Goal: Book appointment/travel/reservation

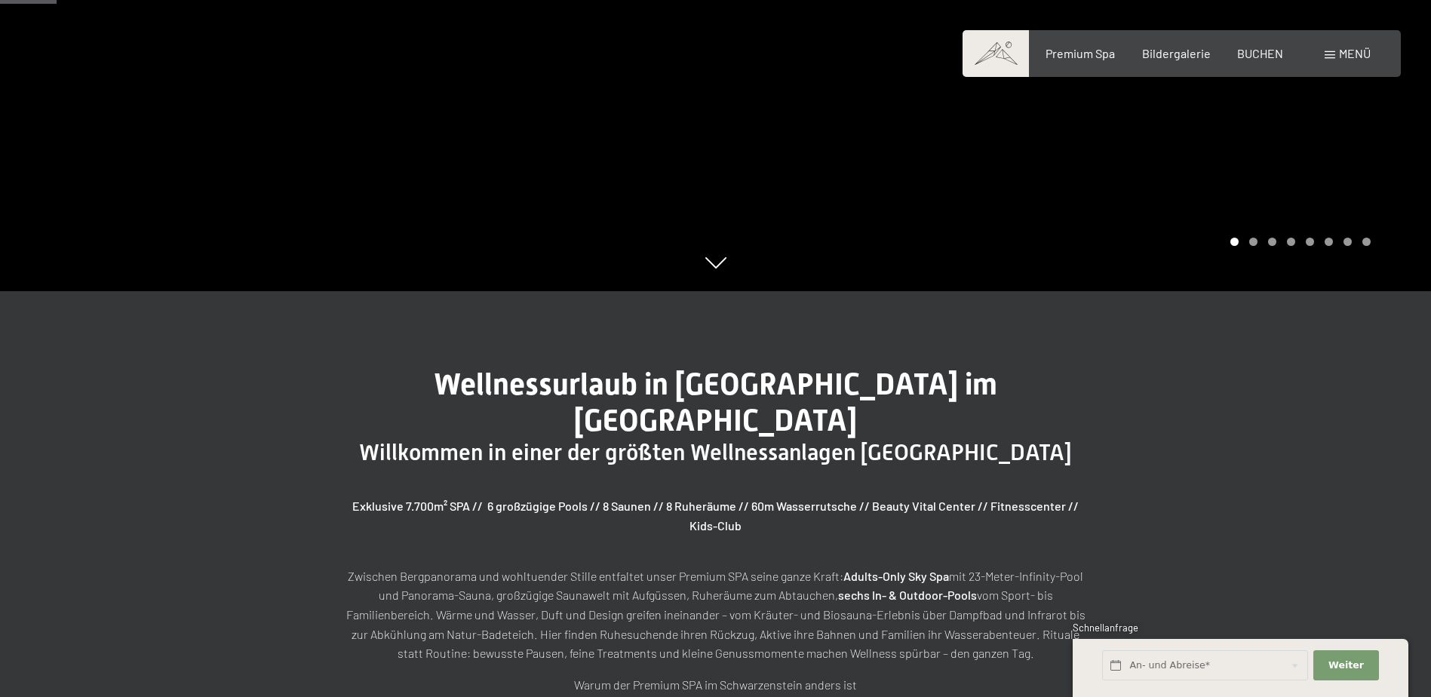
scroll to position [452, 0]
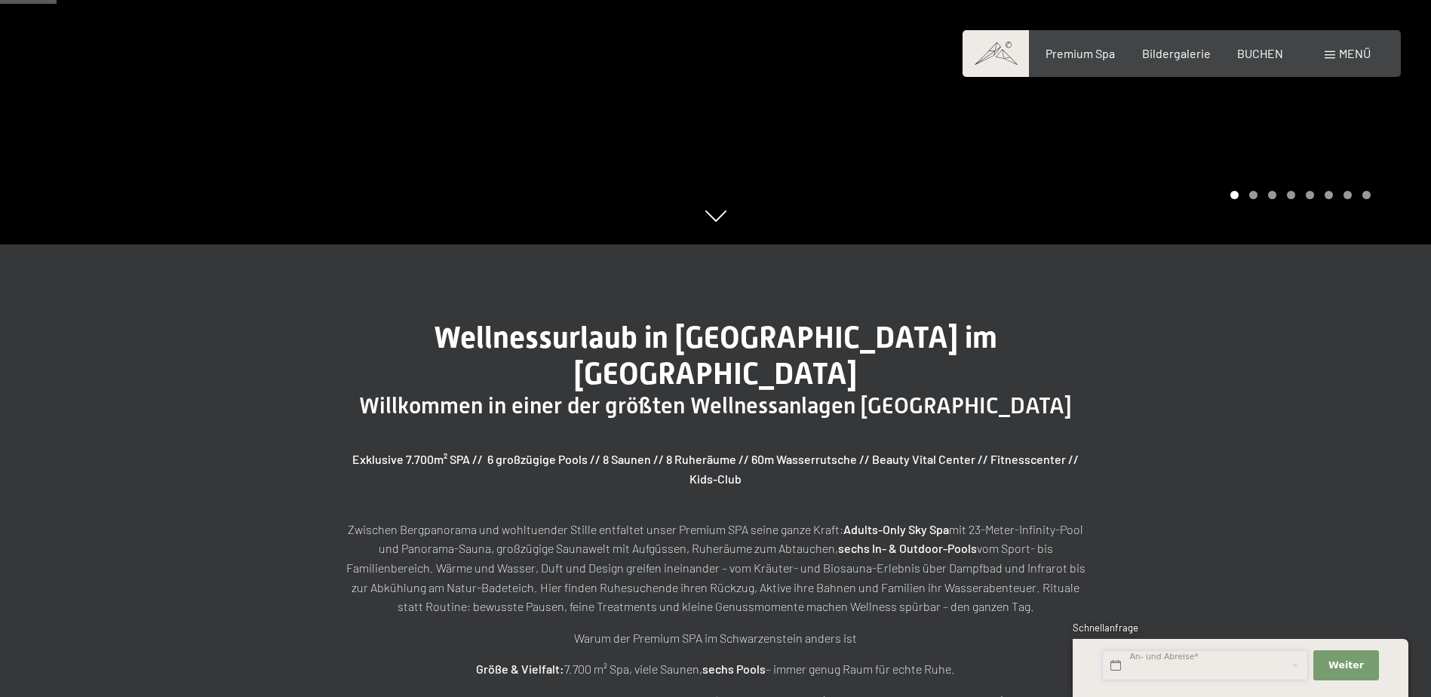
click at [1224, 661] on input "text" at bounding box center [1205, 665] width 206 height 31
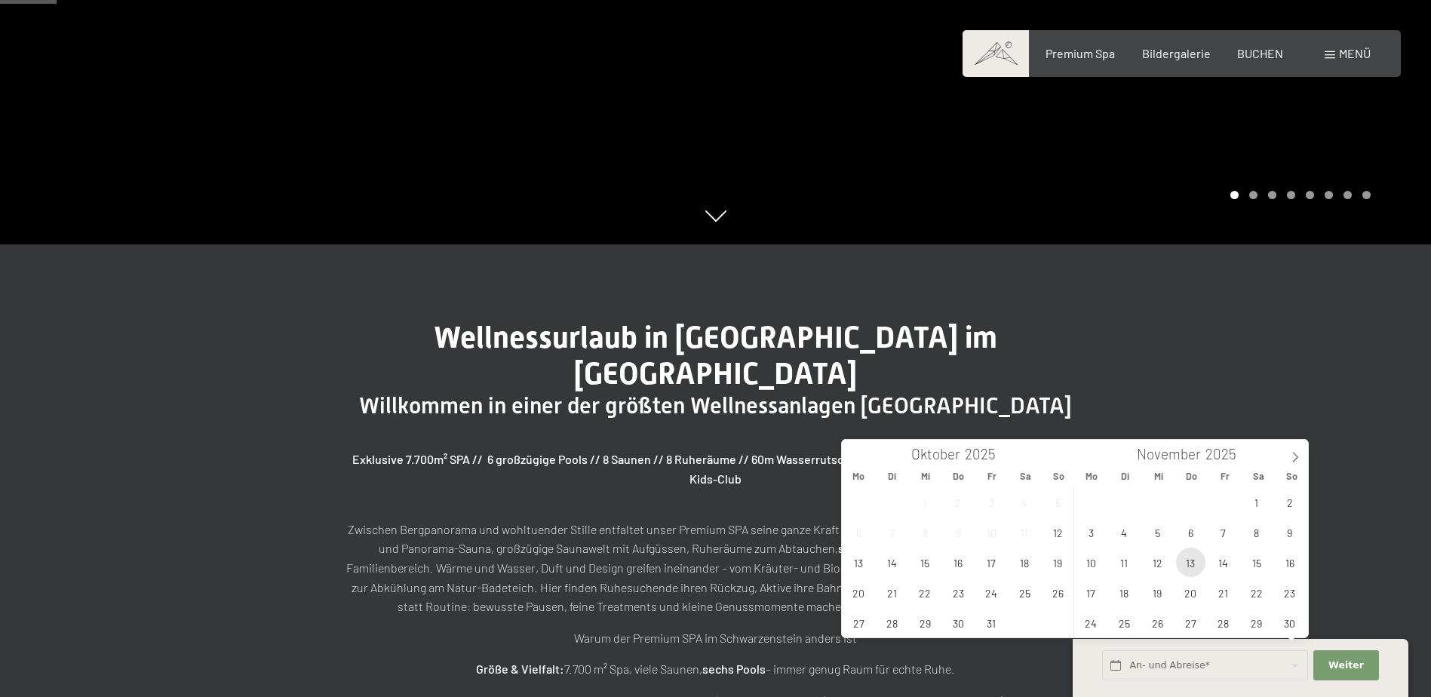
click at [1180, 563] on span "13" at bounding box center [1190, 561] width 29 height 29
click at [1287, 557] on span "16" at bounding box center [1288, 561] width 29 height 29
type input "Do. 13.11.2025 - So. 16.11.2025"
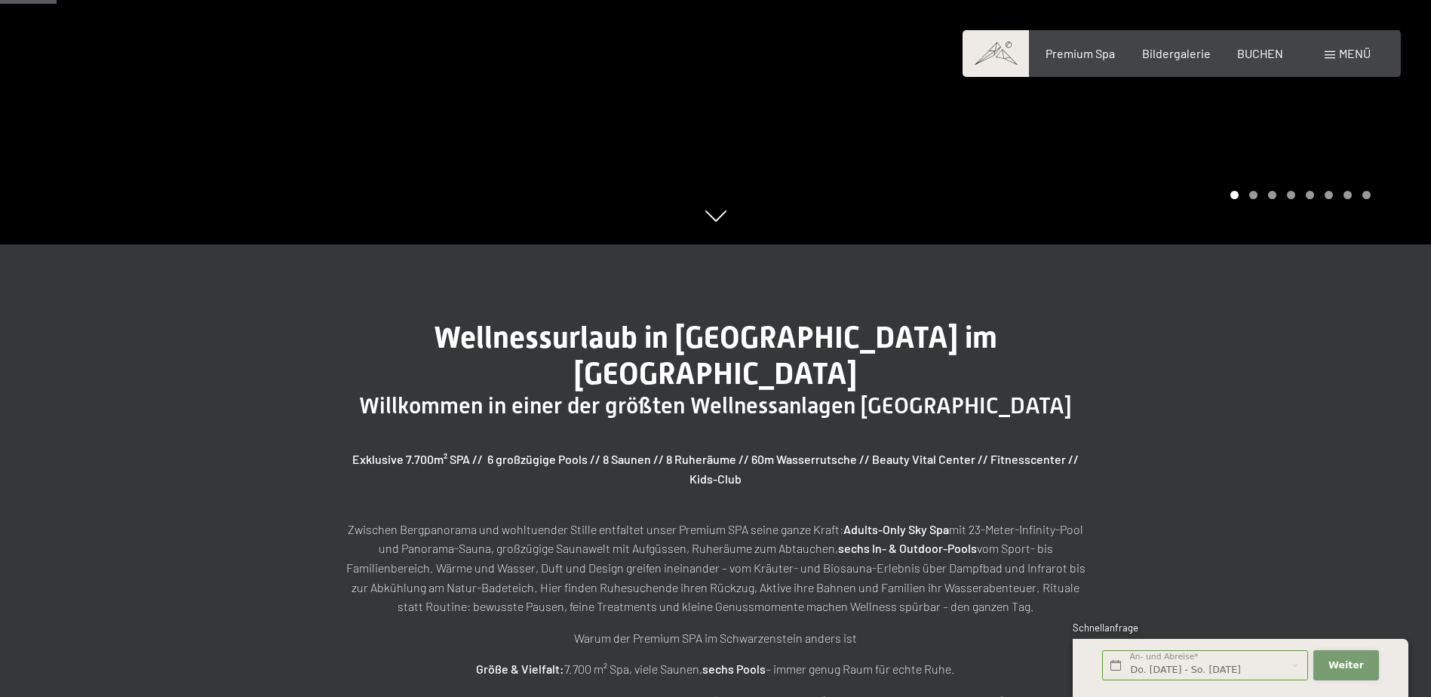
click at [1352, 663] on span "Weiter" at bounding box center [1345, 665] width 35 height 14
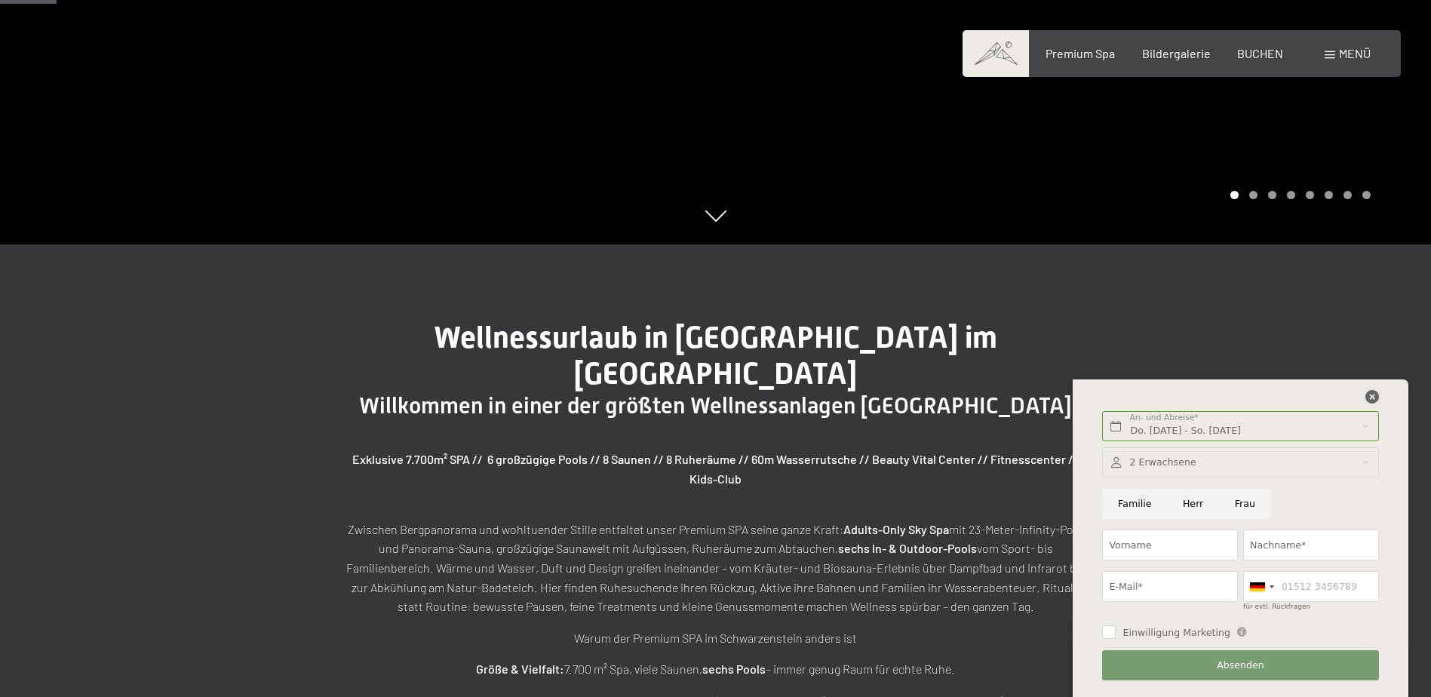
click at [1373, 403] on icon at bounding box center [1372, 397] width 14 height 14
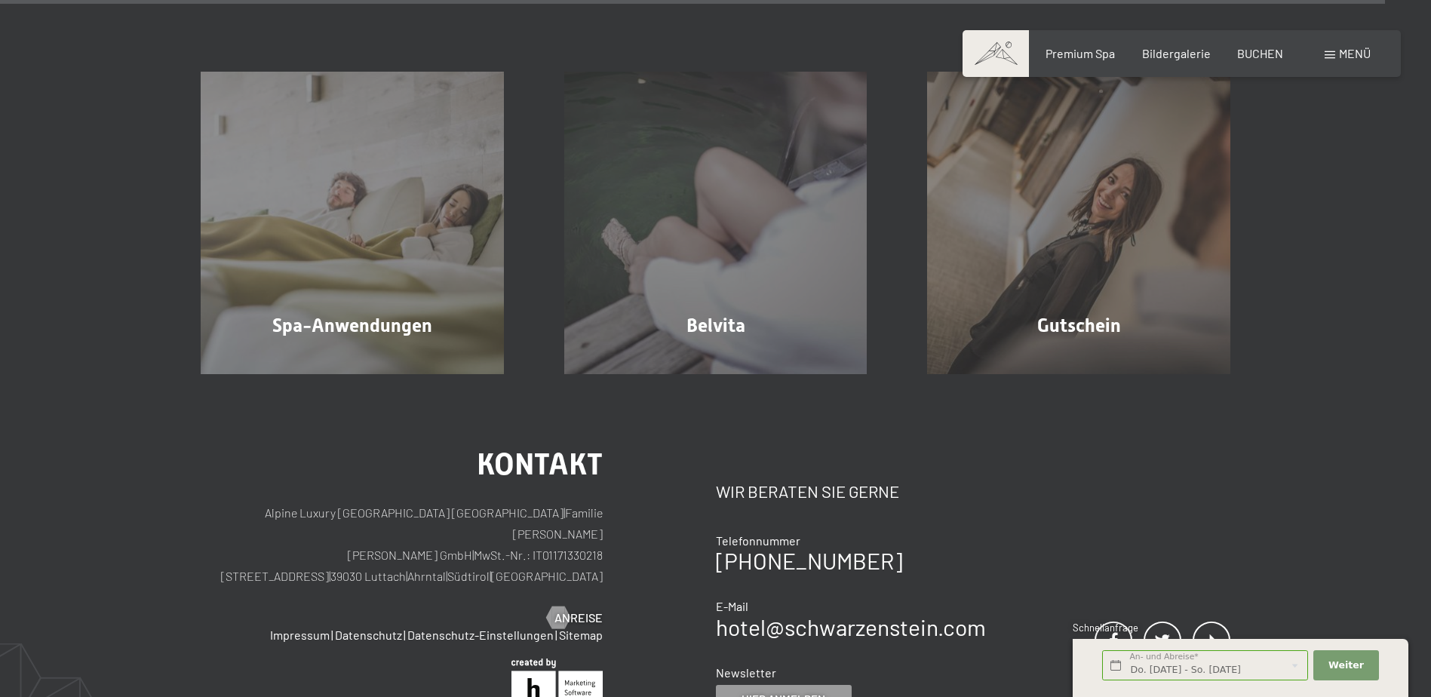
scroll to position [9652, 0]
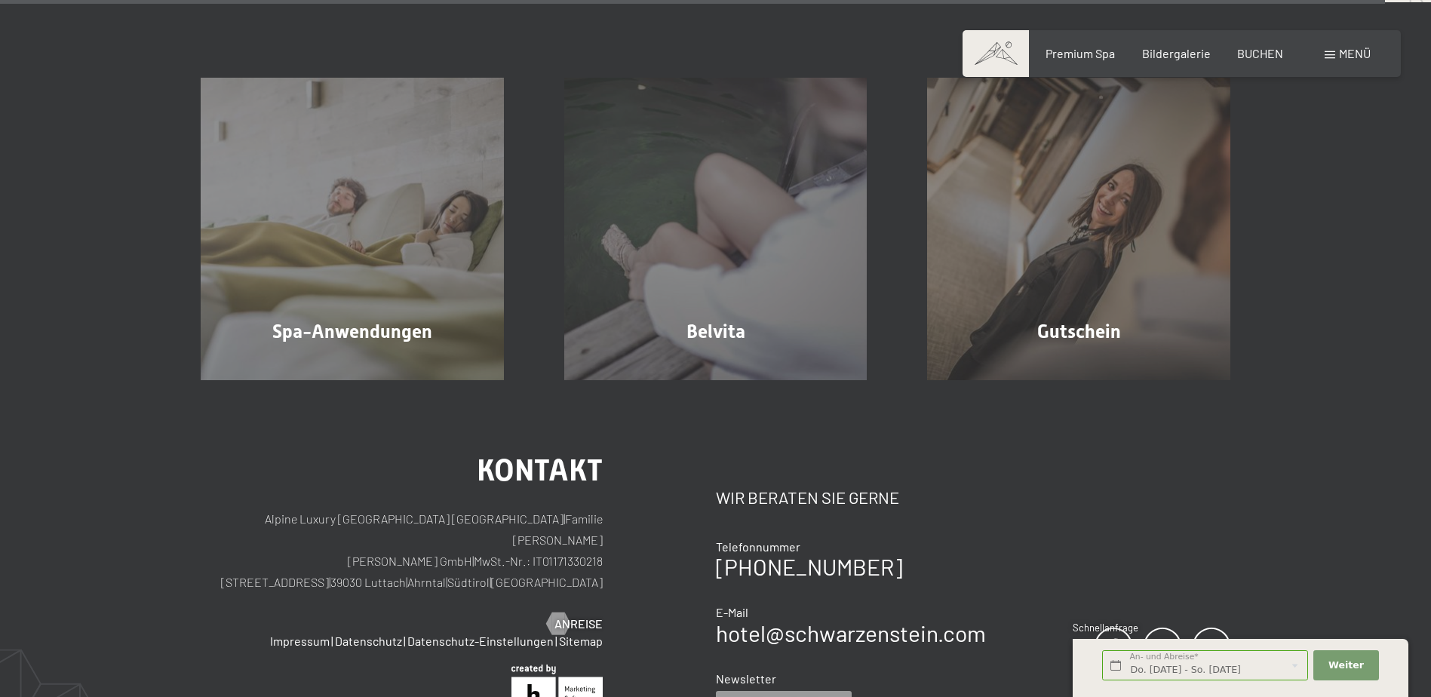
click at [1326, 51] on div "Menü" at bounding box center [1347, 53] width 46 height 17
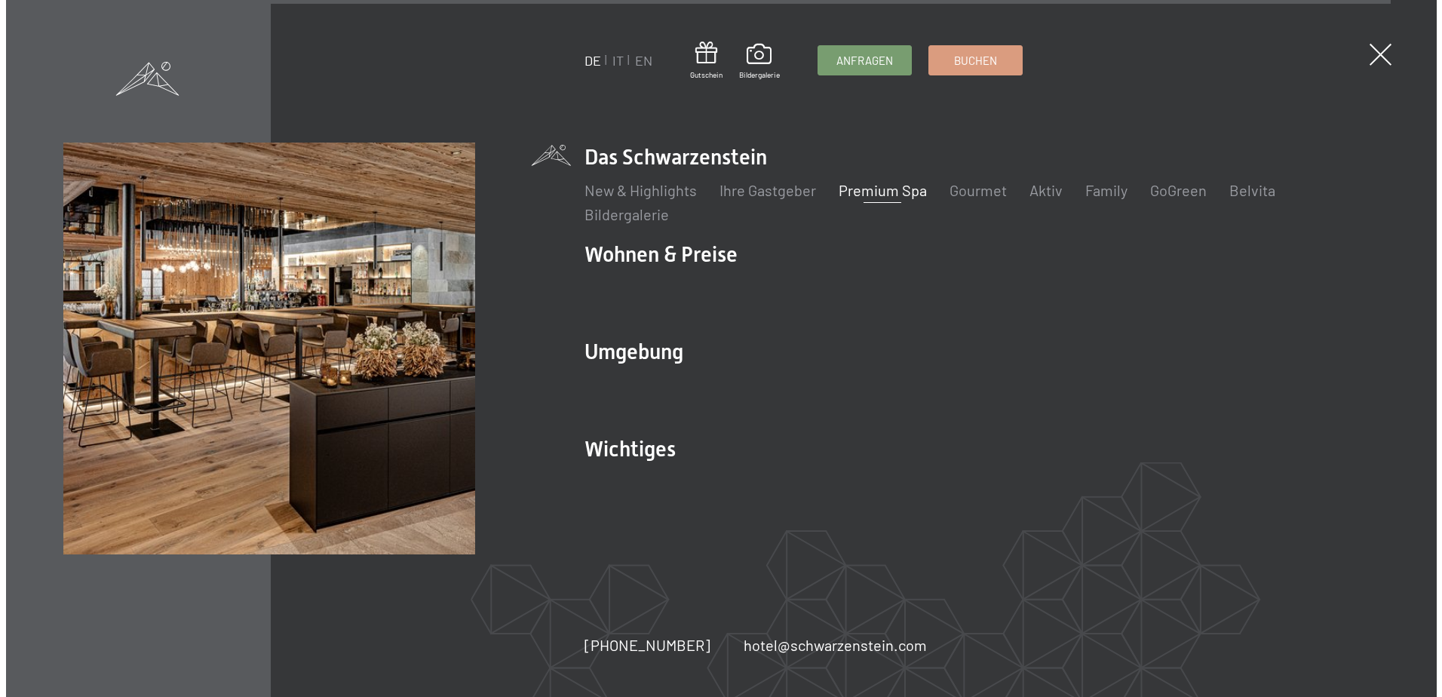
scroll to position [9678, 0]
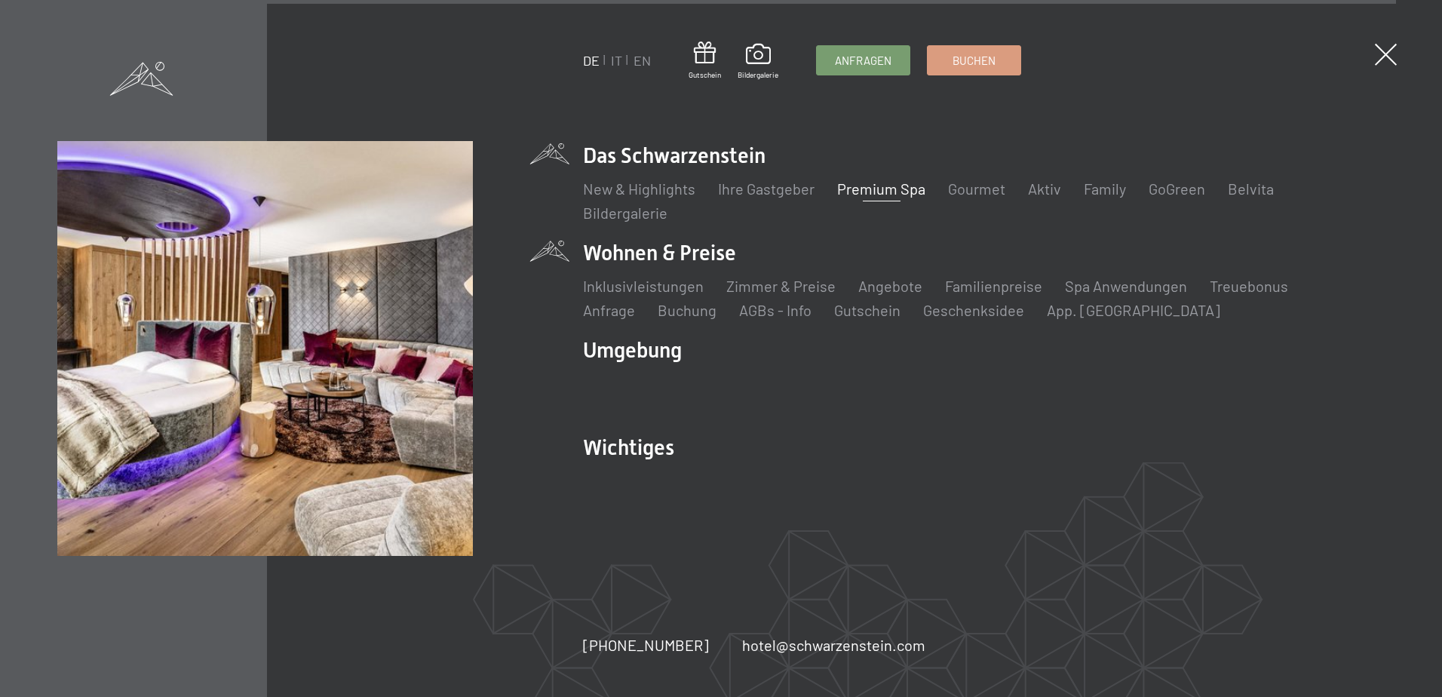
click at [651, 255] on li "Wohnen & Preise Inklusivleistungen Zimmer & Preise Liste Angebote Liste Familie…" at bounding box center [983, 279] width 801 height 82
click at [753, 284] on link "Zimmer & Preise" at bounding box center [780, 286] width 109 height 18
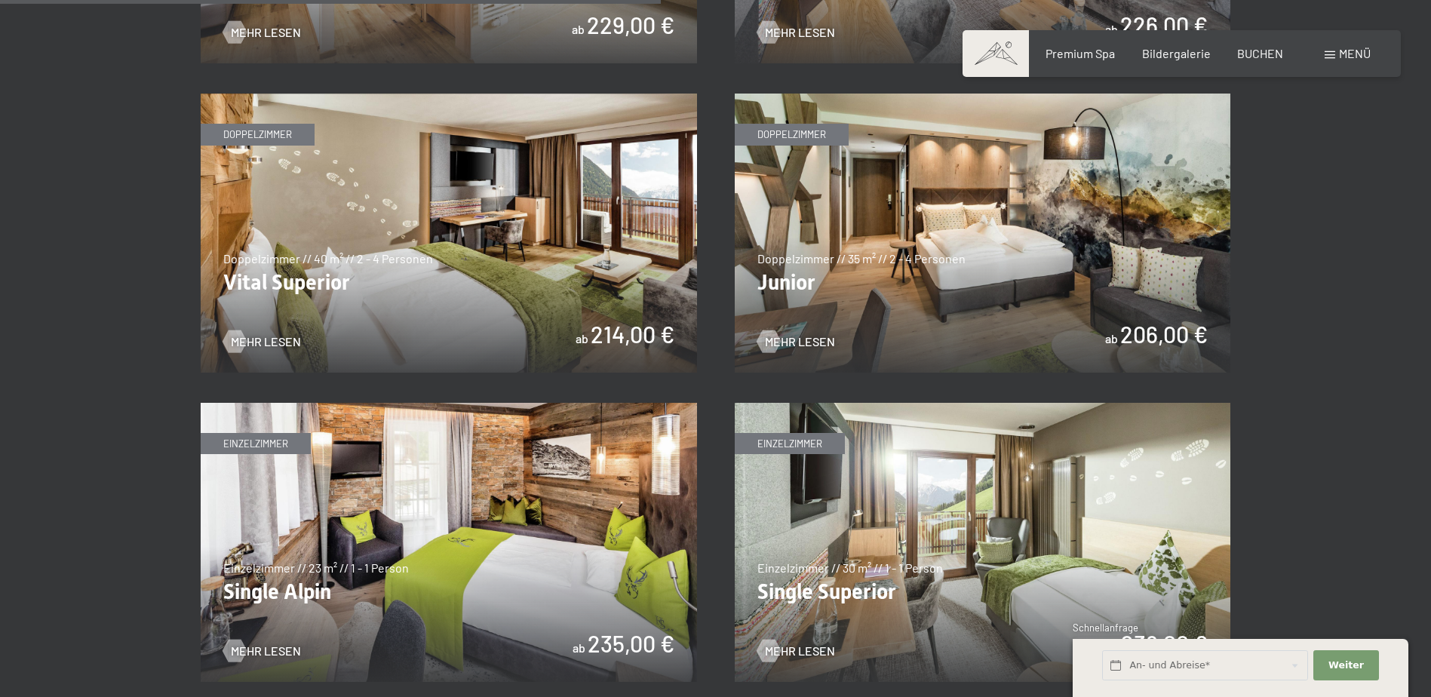
scroll to position [2111, 0]
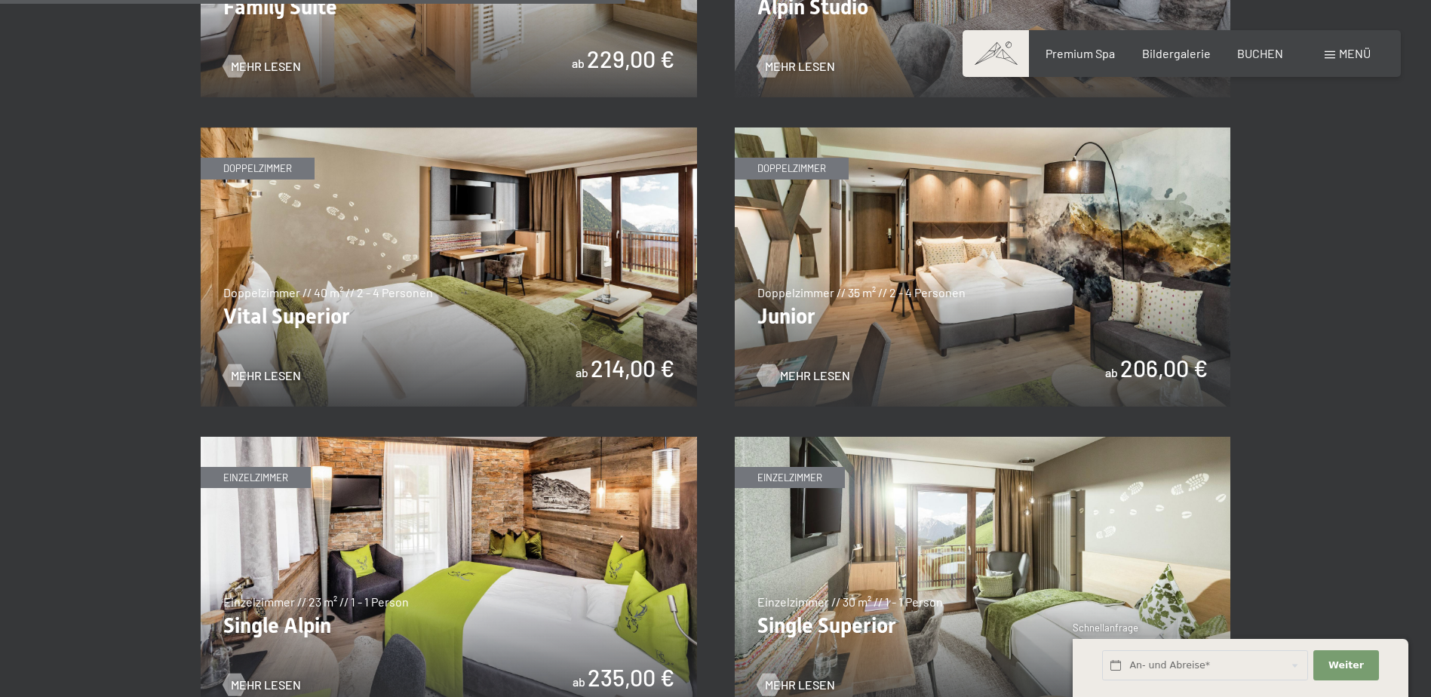
click at [768, 373] on div at bounding box center [768, 375] width 13 height 23
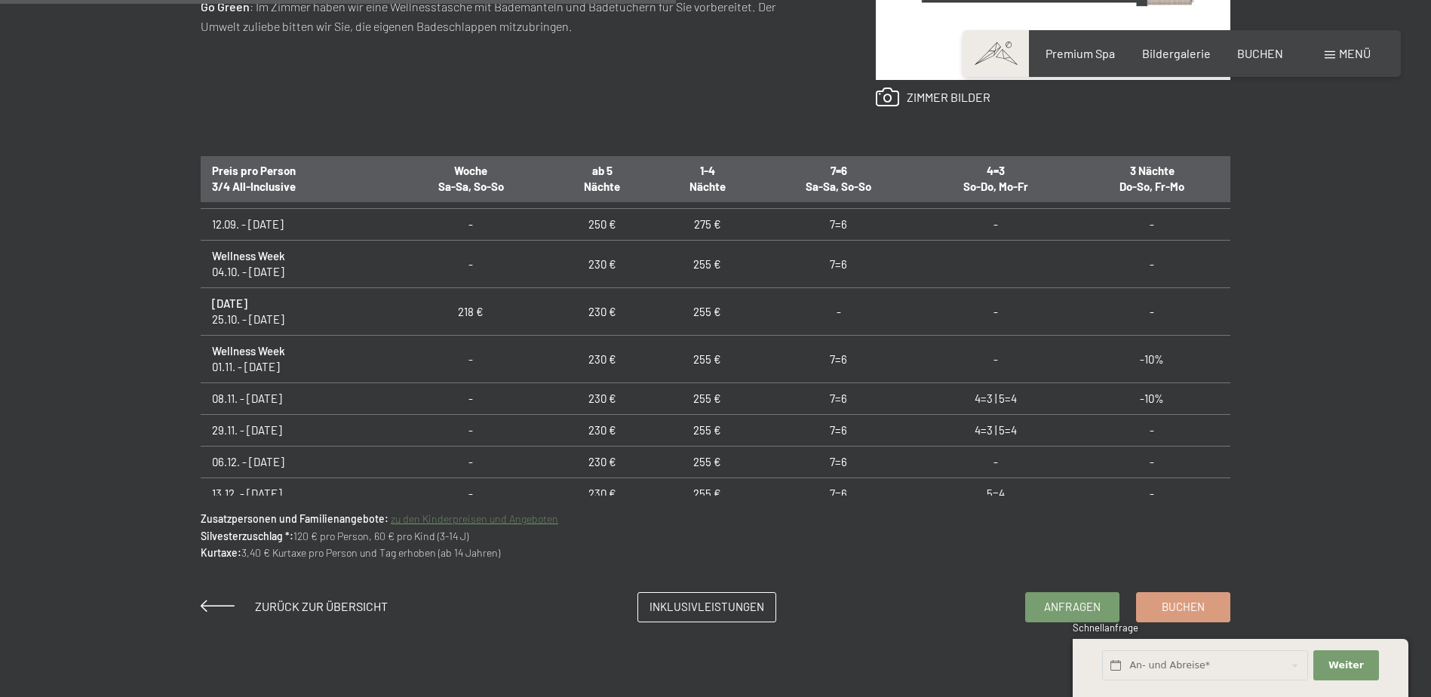
scroll to position [1293, 0]
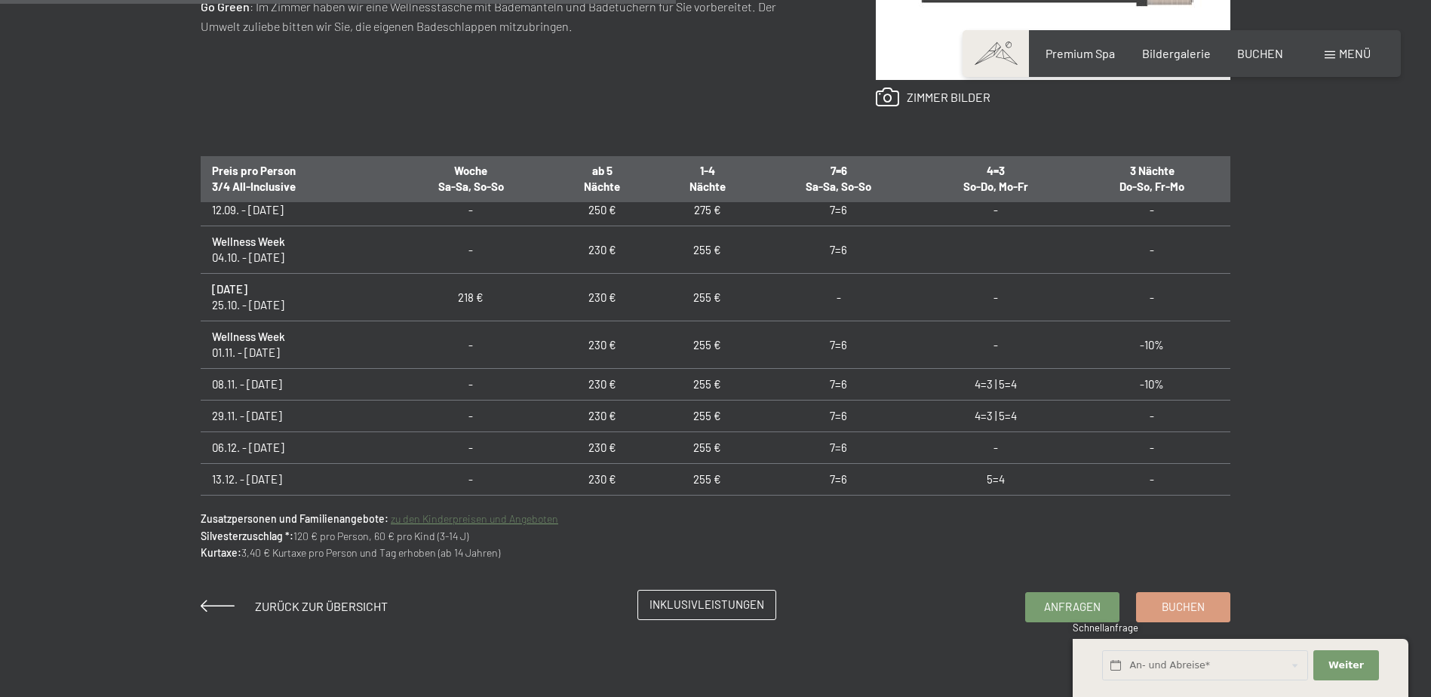
click at [725, 608] on span "Inklusivleistungen" at bounding box center [706, 604] width 115 height 16
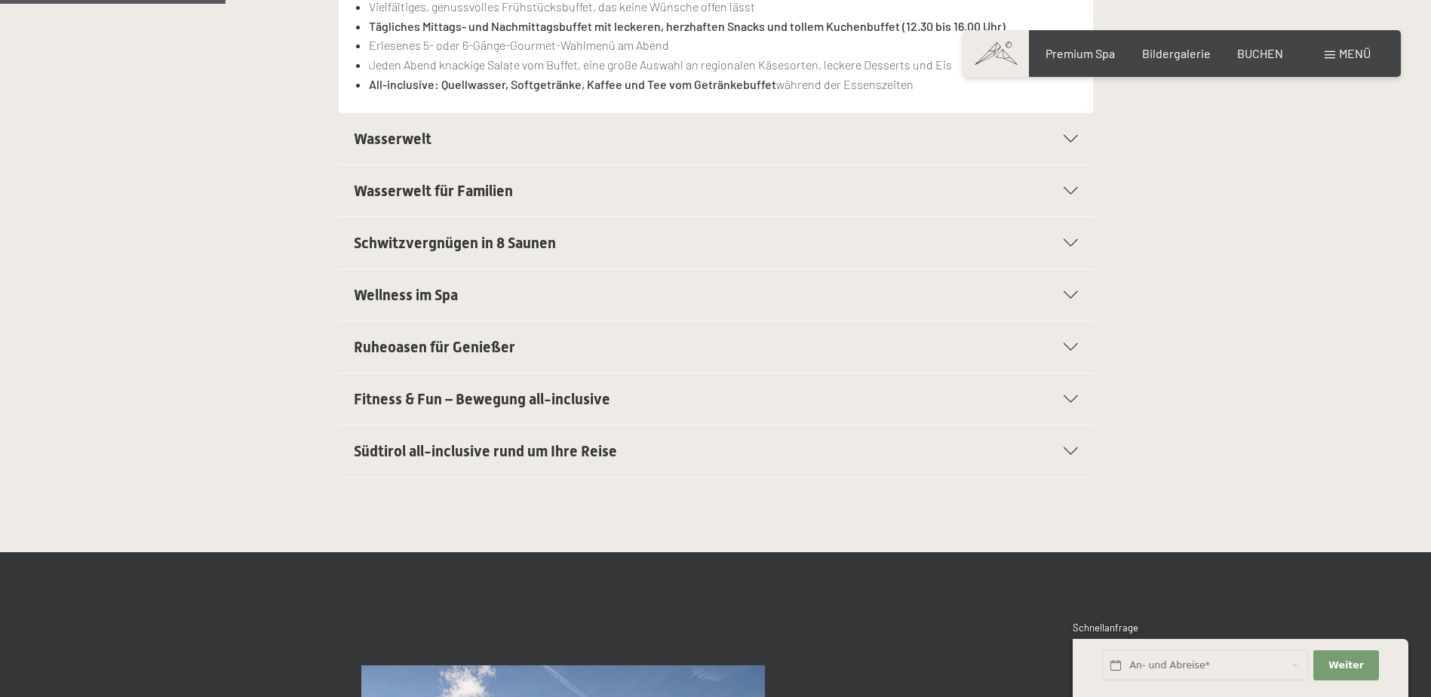
scroll to position [528, 0]
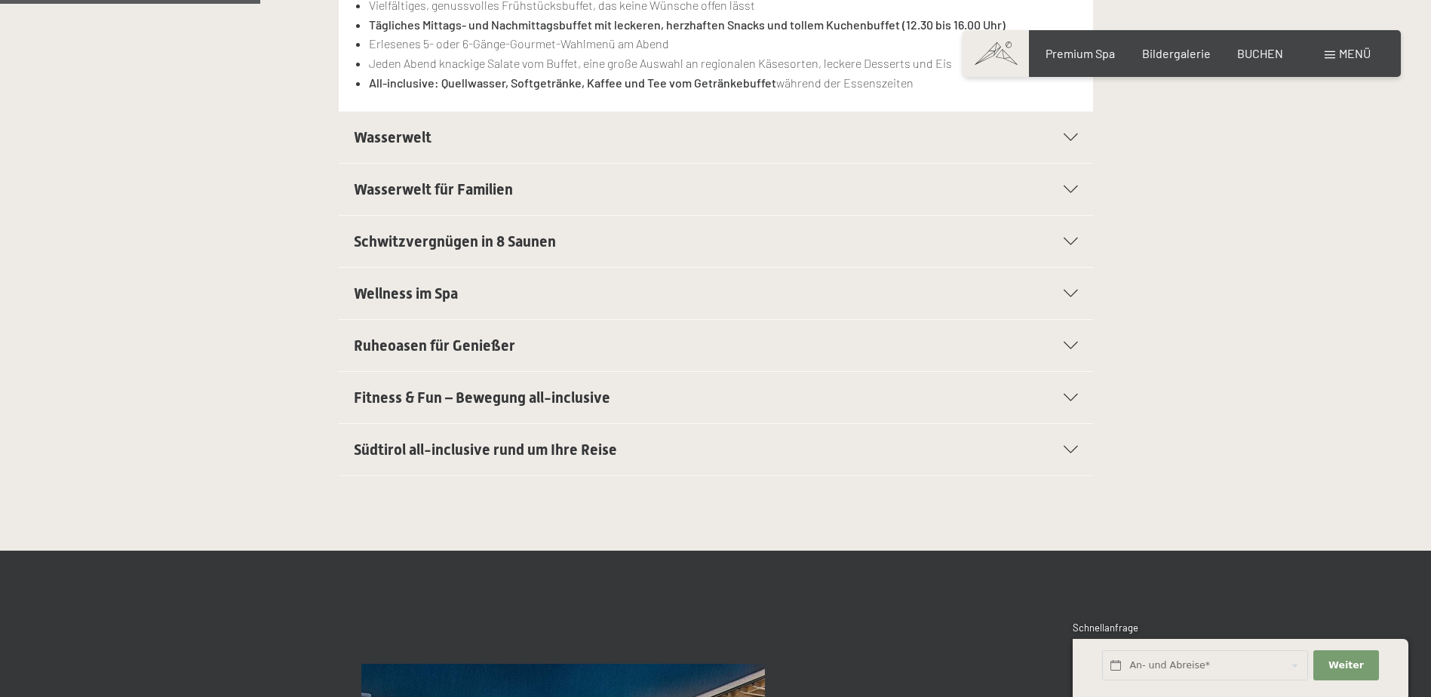
click at [637, 142] on h2 "Wasserwelt" at bounding box center [680, 137] width 652 height 21
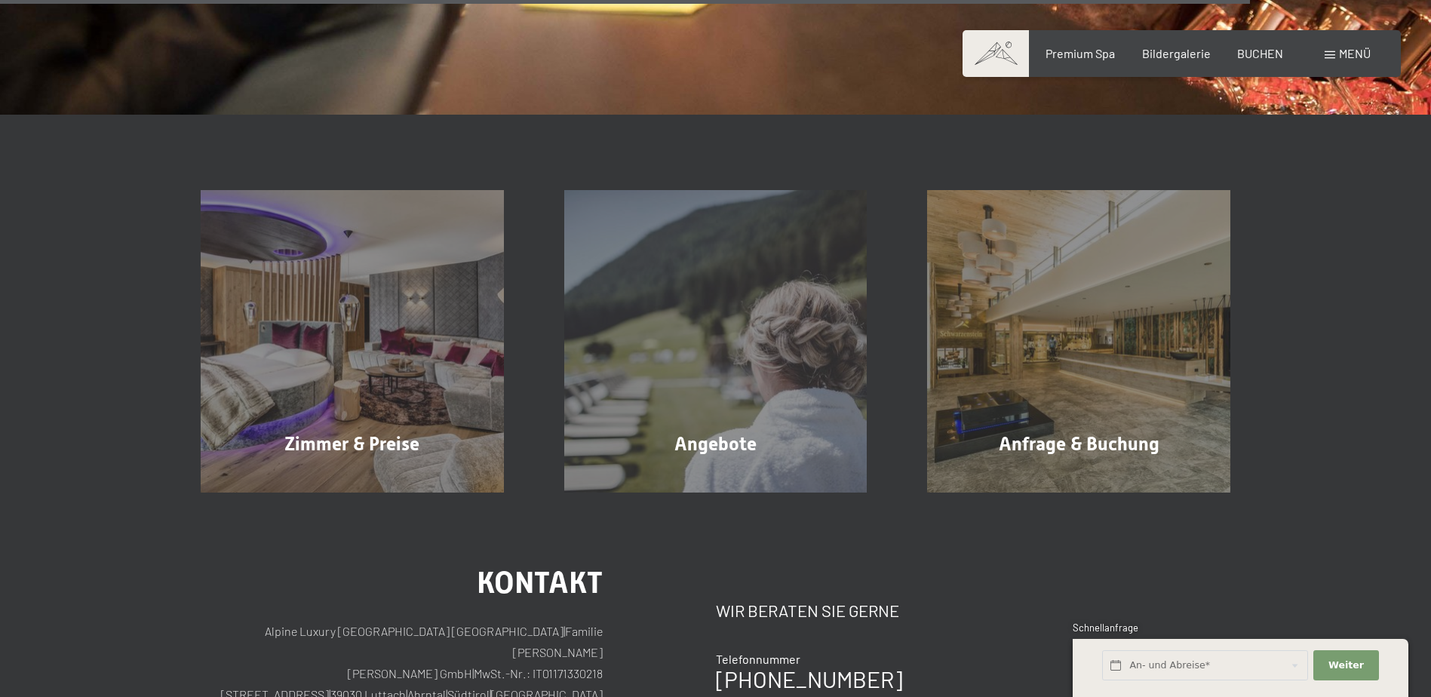
scroll to position [2639, 0]
